Goal: Check status

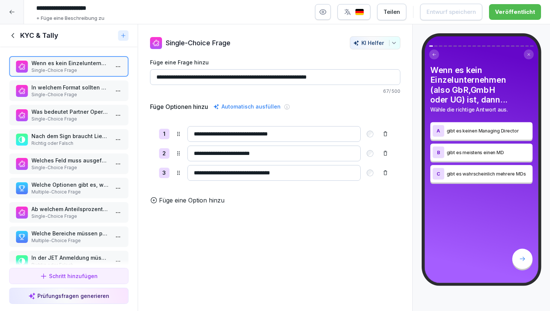
click at [20, 11] on div at bounding box center [12, 12] width 24 height 24
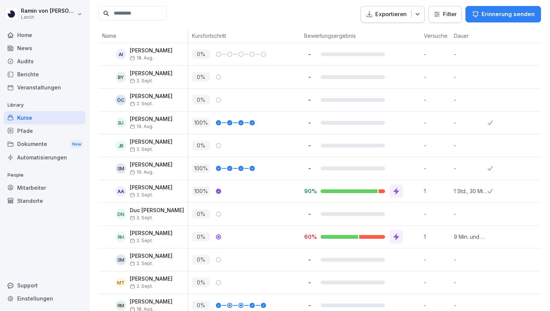
scroll to position [184, 0]
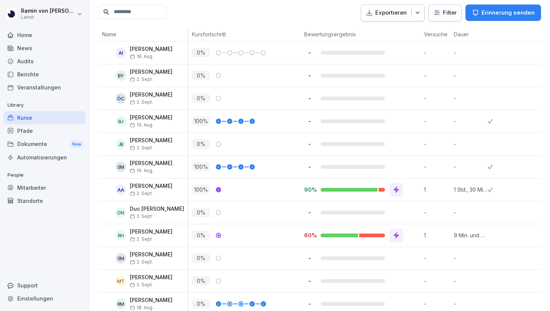
click at [462, 190] on p "1 Std., 30 Min. und 46 Sek." at bounding box center [471, 189] width 34 height 8
click at [396, 190] on icon at bounding box center [396, 189] width 6 height 7
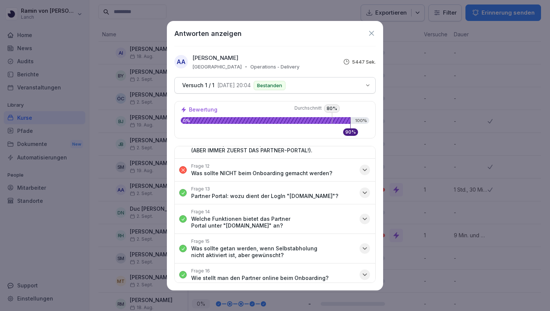
scroll to position [289, 0]
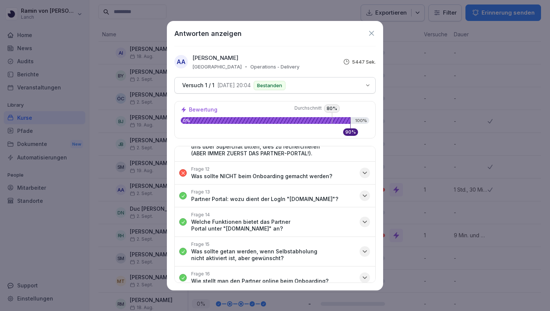
click at [362, 169] on icon "button" at bounding box center [364, 172] width 7 height 7
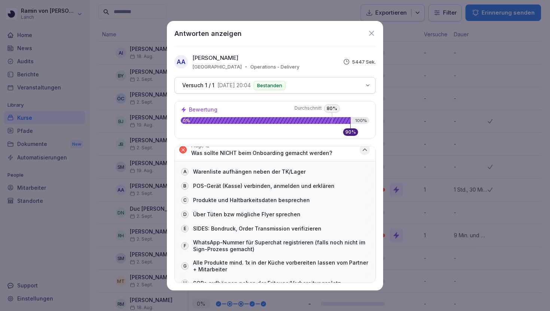
scroll to position [297, 0]
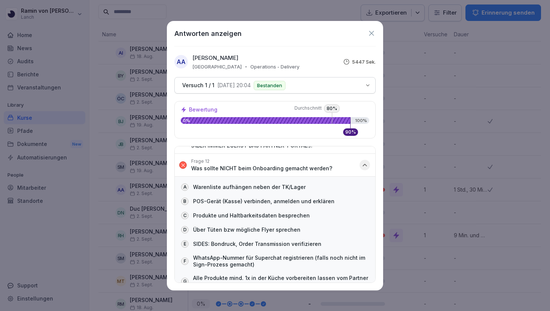
click at [362, 161] on icon "button" at bounding box center [364, 164] width 7 height 7
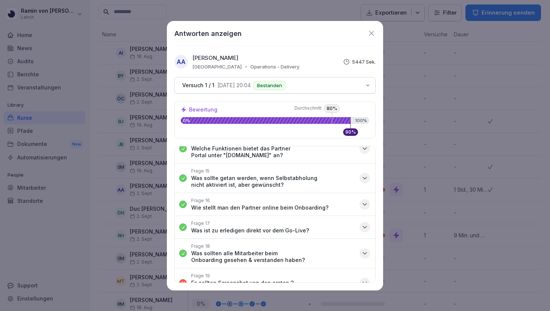
scroll to position [407, 0]
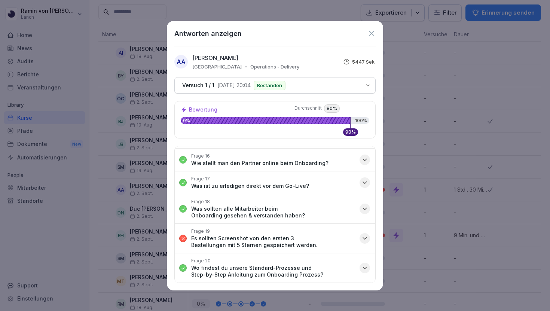
click at [363, 242] on div "button" at bounding box center [364, 238] width 10 height 10
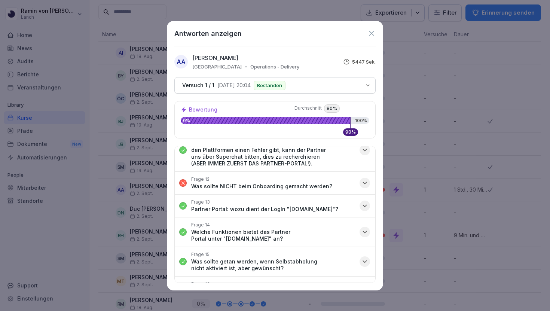
scroll to position [277, 0]
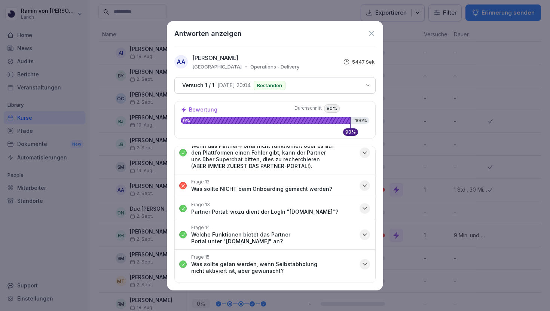
click at [361, 182] on icon "button" at bounding box center [364, 185] width 7 height 7
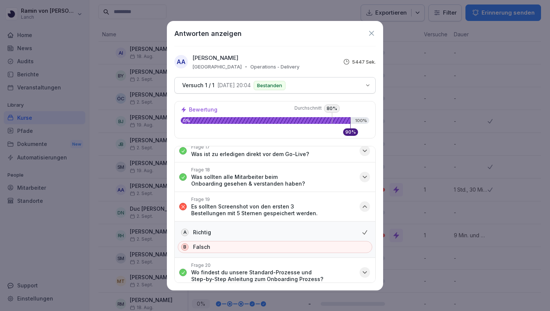
scroll to position [615, 0]
click at [316, 270] on p "Wo findest du unsere Standard-Prozesse und Step-by-Step Anleitung zum Onboardin…" at bounding box center [273, 274] width 164 height 13
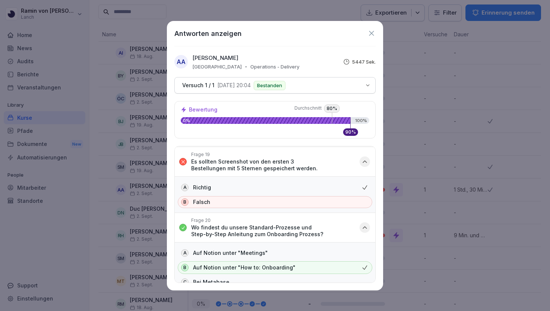
scroll to position [670, 0]
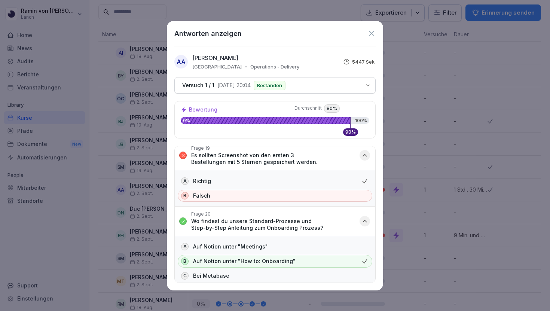
click at [308, 219] on p "Wo findest du unsere Standard-Prozesse und Step-by-Step Anleitung zum Onboardin…" at bounding box center [273, 224] width 164 height 13
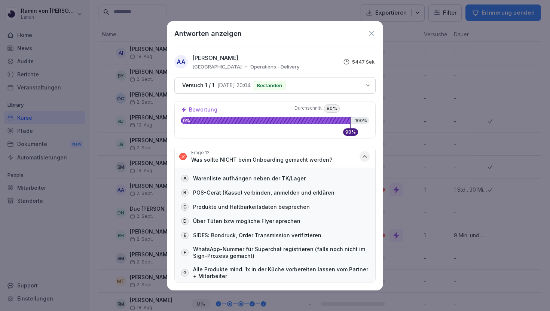
scroll to position [268, 0]
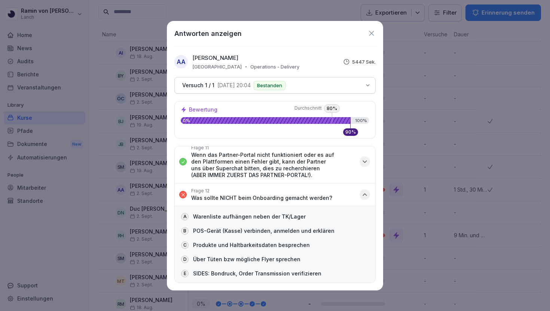
click at [371, 30] on icon at bounding box center [371, 33] width 8 height 8
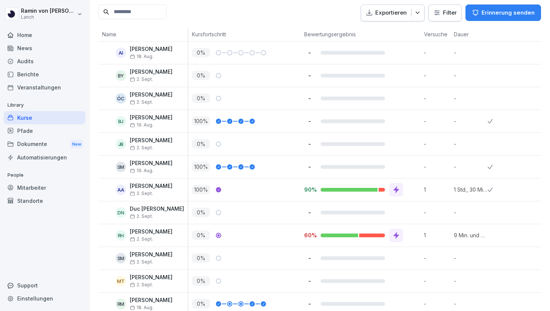
click at [218, 166] on icon at bounding box center [218, 167] width 4 height 4
click at [136, 162] on p "[PERSON_NAME]" at bounding box center [151, 163] width 43 height 6
click at [151, 162] on p "[PERSON_NAME]" at bounding box center [151, 163] width 43 height 6
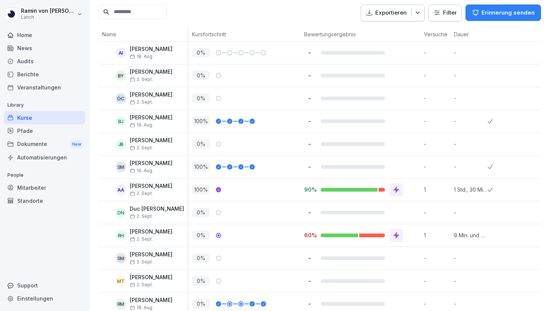
scroll to position [0, 0]
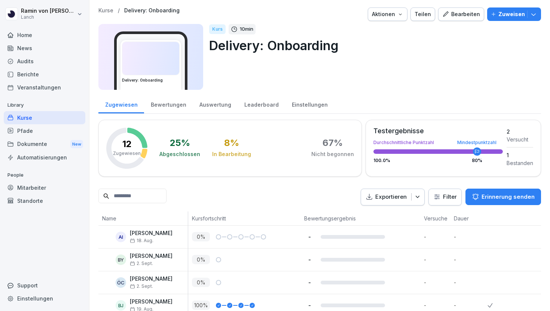
click at [42, 129] on div "Pfade" at bounding box center [45, 130] width 82 height 13
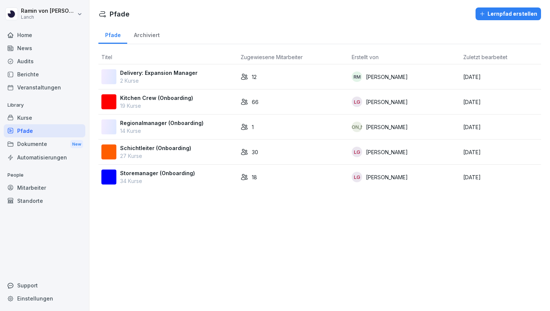
click at [190, 79] on p "2 Kurse" at bounding box center [158, 81] width 77 height 8
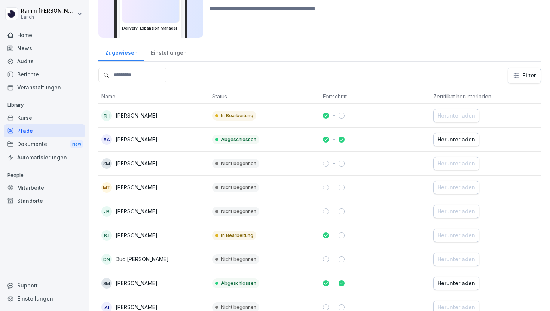
scroll to position [139, 0]
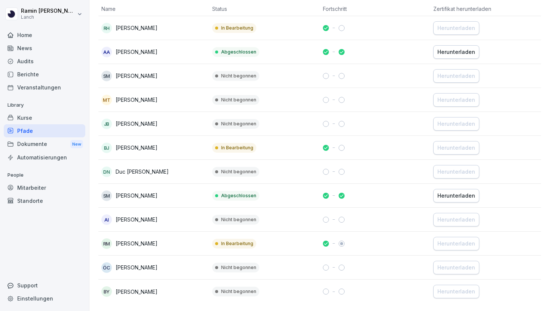
click at [248, 194] on p "Abgeschlossen" at bounding box center [238, 195] width 35 height 7
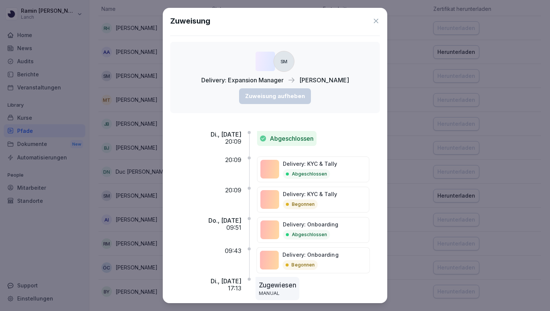
scroll to position [14, 0]
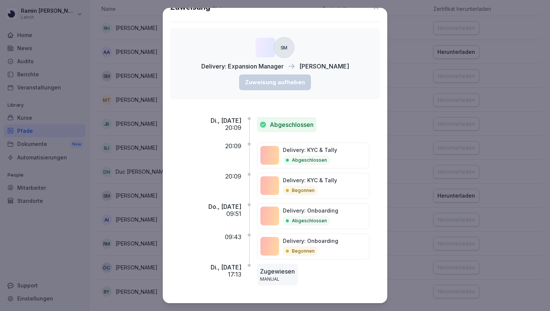
click at [314, 188] on p "Begonnen" at bounding box center [303, 190] width 23 height 7
click at [314, 192] on p "Begonnen" at bounding box center [303, 190] width 23 height 7
click at [318, 179] on p "Delivery: KYC & Tally" at bounding box center [310, 180] width 54 height 8
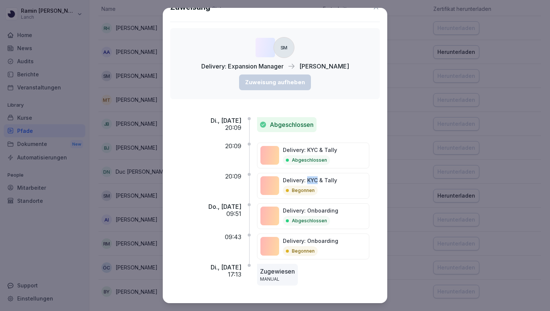
click at [318, 179] on p "Delivery: KYC & Tally" at bounding box center [310, 180] width 54 height 8
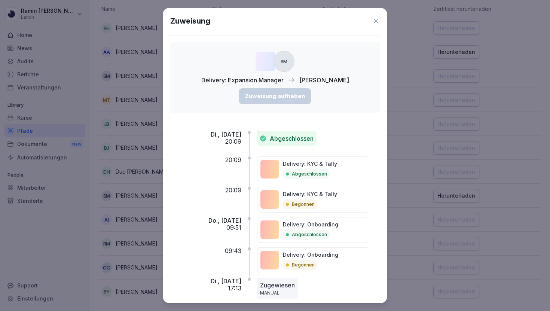
click at [376, 19] on icon at bounding box center [375, 20] width 7 height 7
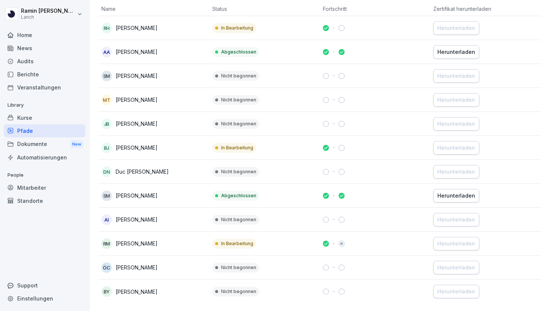
click at [443, 196] on div "Herunterladen" at bounding box center [456, 195] width 38 height 8
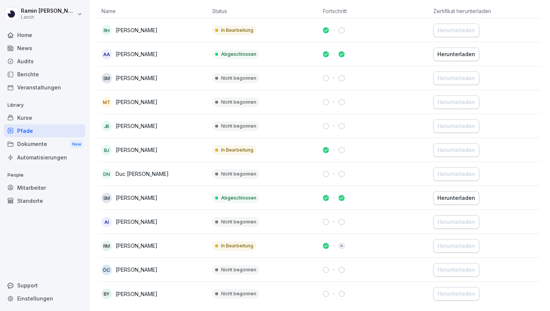
scroll to position [138, 0]
click at [461, 54] on div "Herunterladen" at bounding box center [456, 53] width 38 height 8
click at [504, 11] on th "Zertifikat herunterladen" at bounding box center [485, 10] width 111 height 14
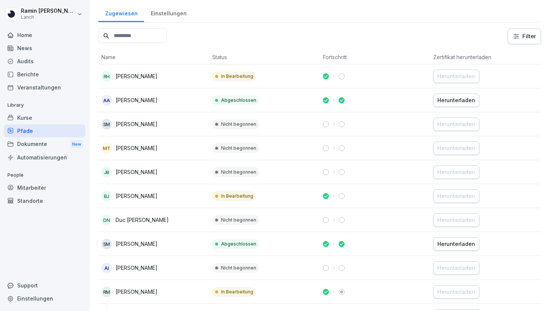
scroll to position [90, 0]
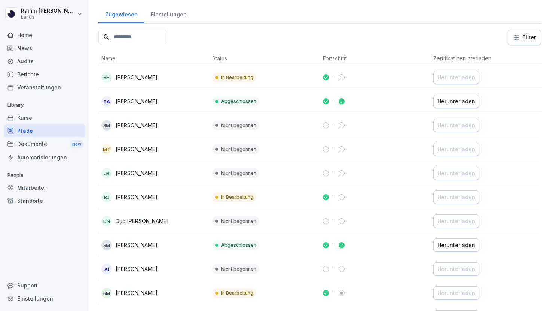
click at [245, 38] on div "Filter" at bounding box center [319, 38] width 442 height 16
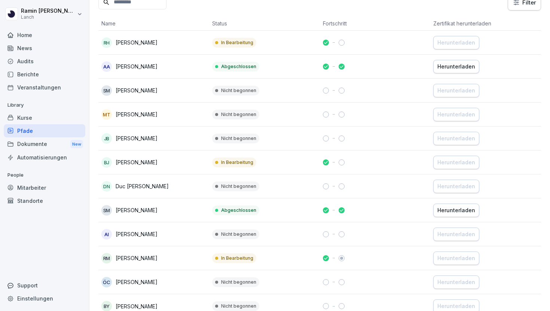
scroll to position [121, 0]
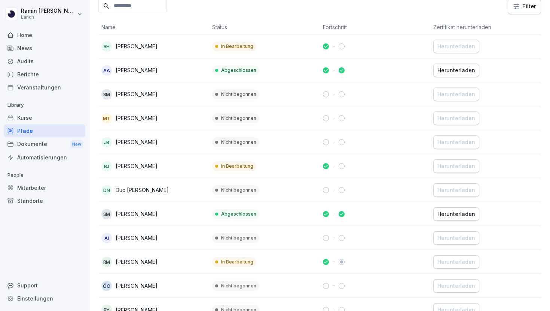
click at [223, 46] on p "In Bearbeitung" at bounding box center [237, 46] width 32 height 7
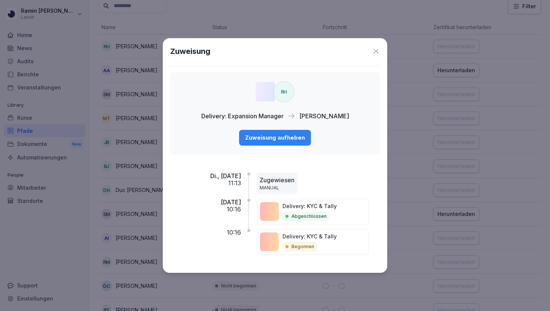
click at [374, 48] on icon at bounding box center [375, 50] width 7 height 7
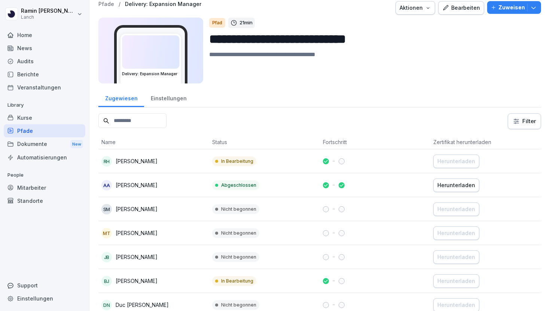
scroll to position [6, 0]
click at [464, 6] on div "Bearbeiten" at bounding box center [461, 8] width 38 height 8
